Goal: Transaction & Acquisition: Purchase product/service

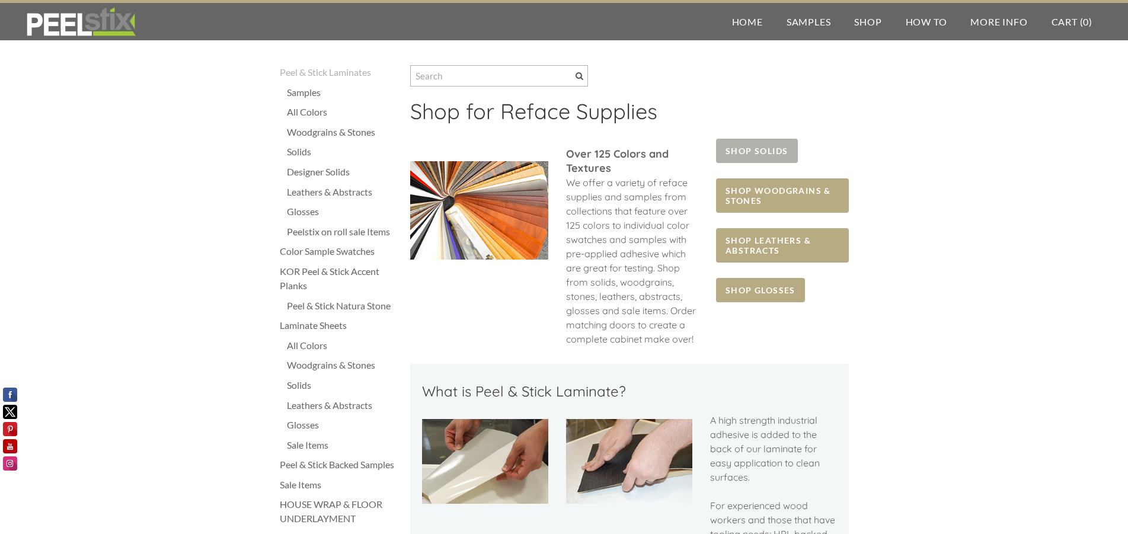
click at [745, 145] on span "SHOP SOLIDS" at bounding box center [756, 151] width 81 height 24
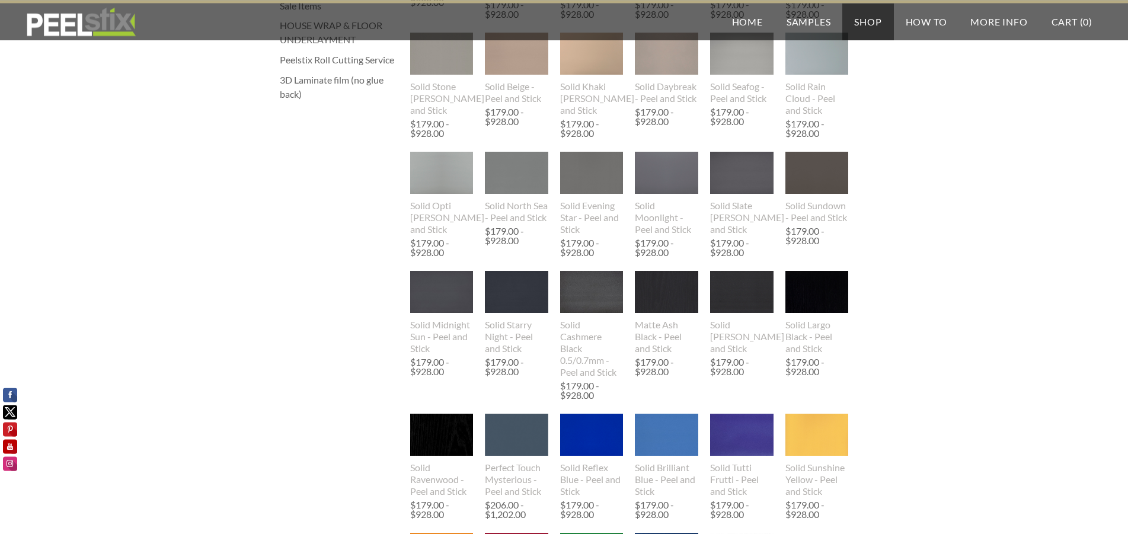
scroll to position [484, 0]
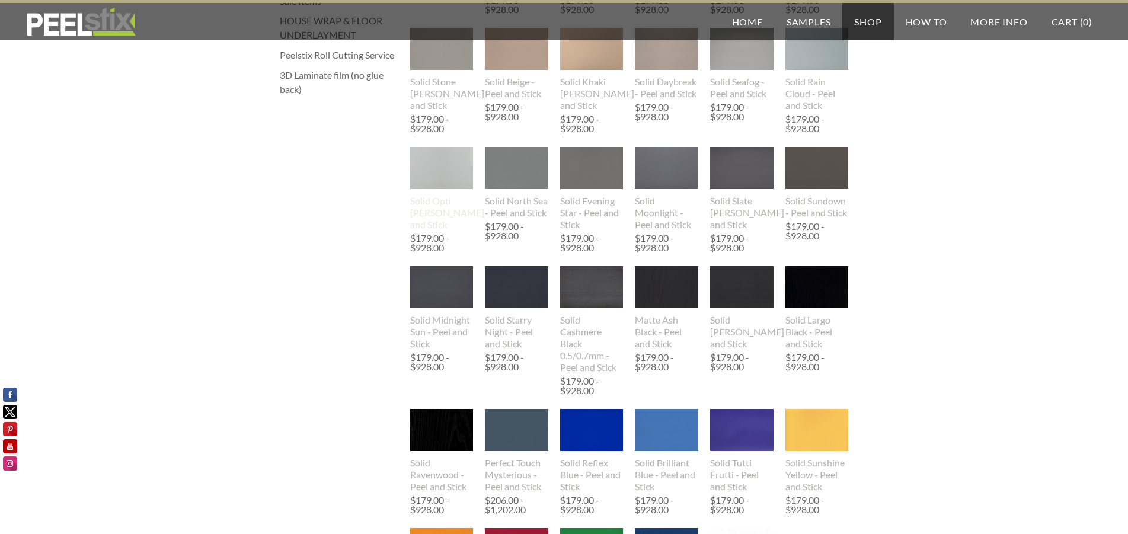
click at [430, 189] on img at bounding box center [441, 168] width 63 height 42
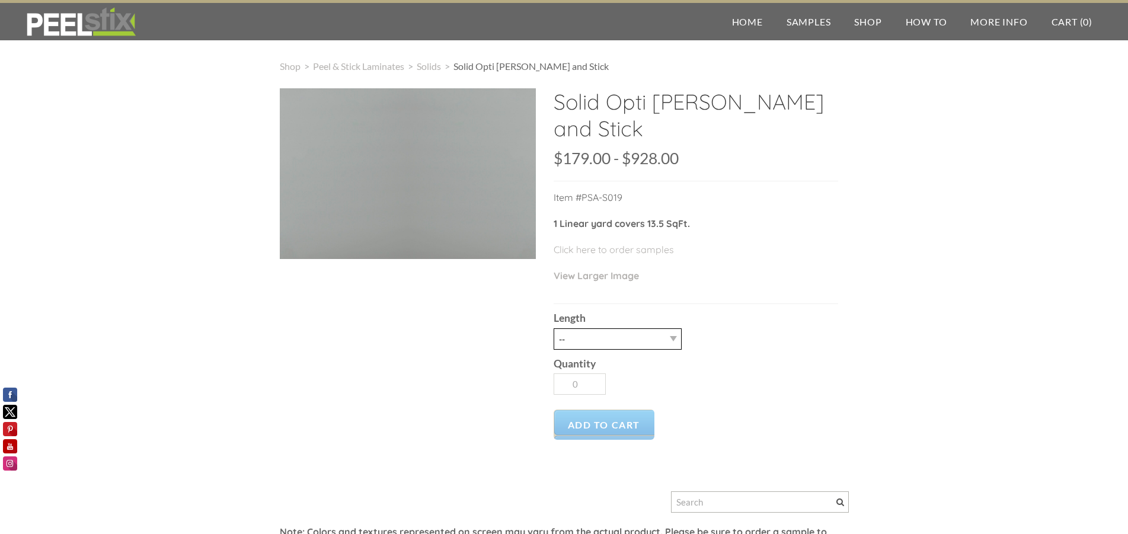
click at [554, 328] on select "-- 3LY 10LY 15LY 30LY" at bounding box center [618, 338] width 128 height 21
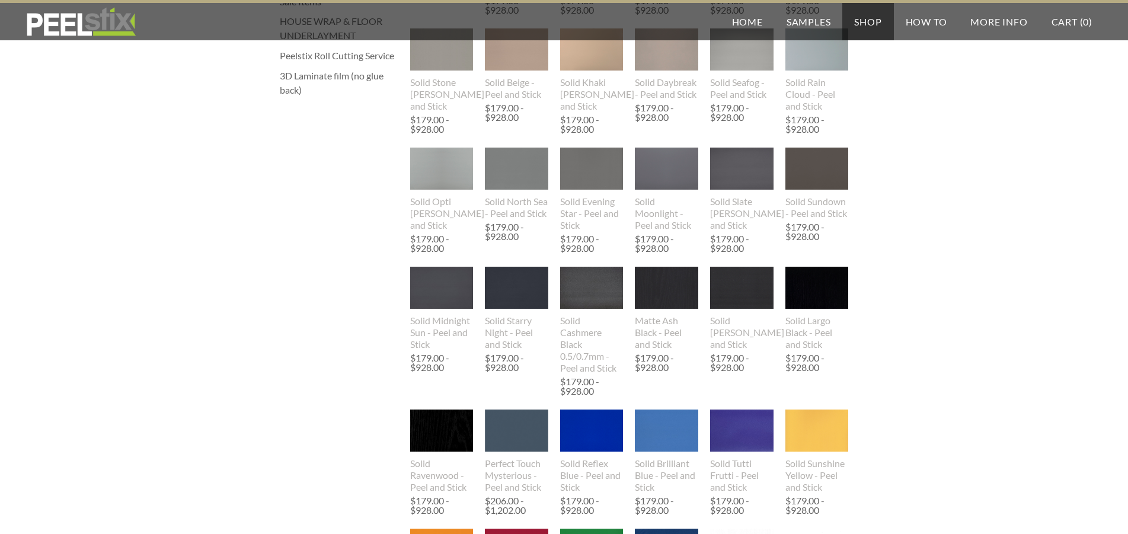
scroll to position [483, 0]
